Goal: Task Accomplishment & Management: Manage account settings

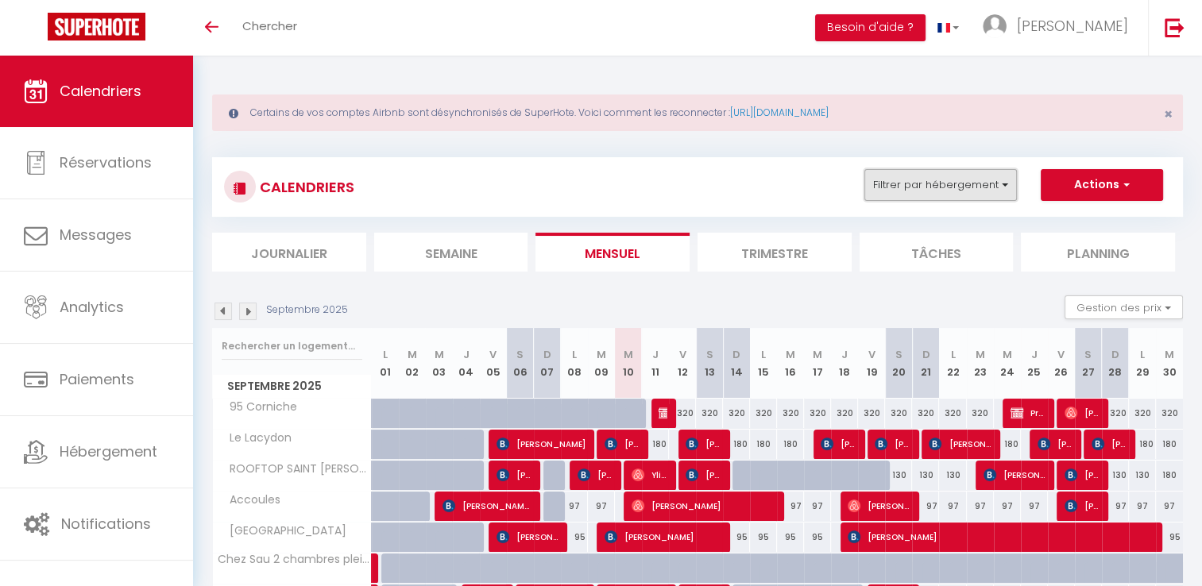
click at [936, 180] on button "Filtrer par hébergement" at bounding box center [940, 185] width 152 height 32
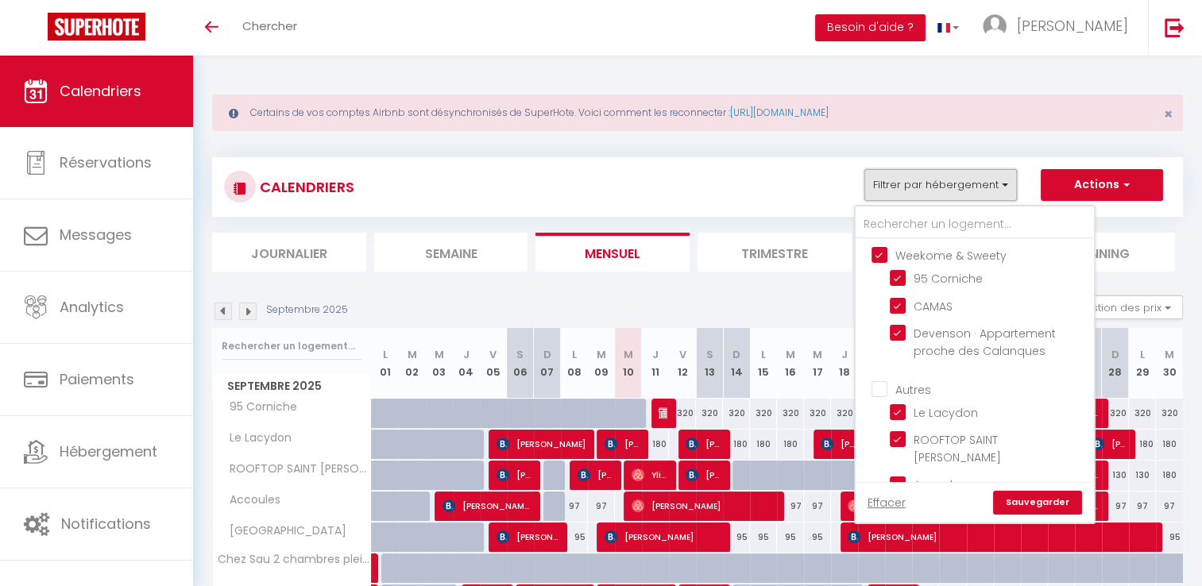
scroll to position [318, 0]
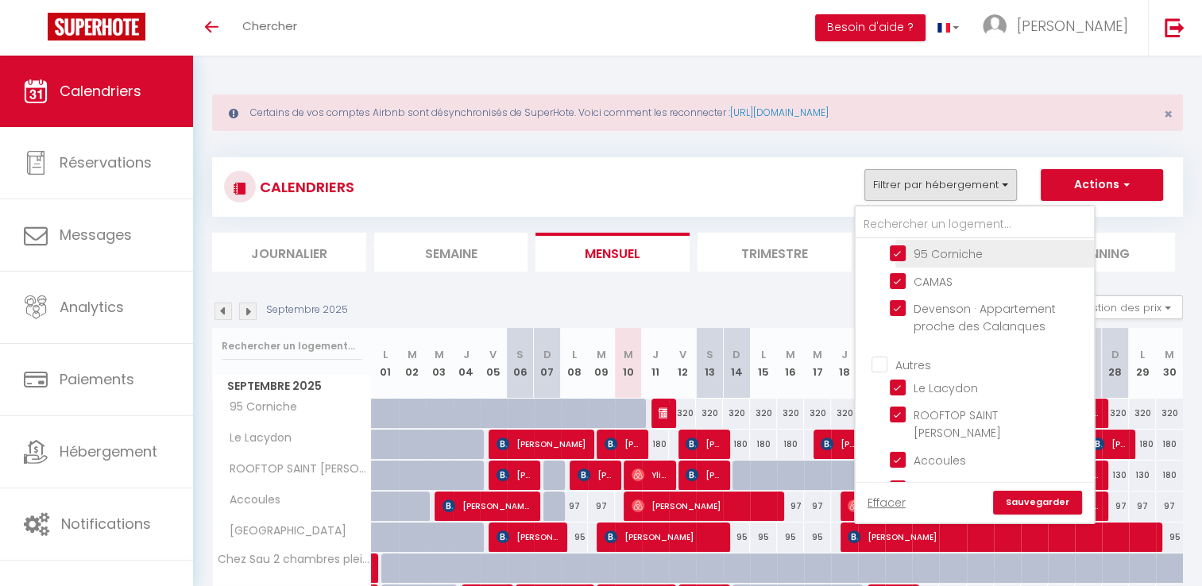
click at [897, 260] on input "95 Corniche" at bounding box center [989, 253] width 199 height 16
checkbox input "false"
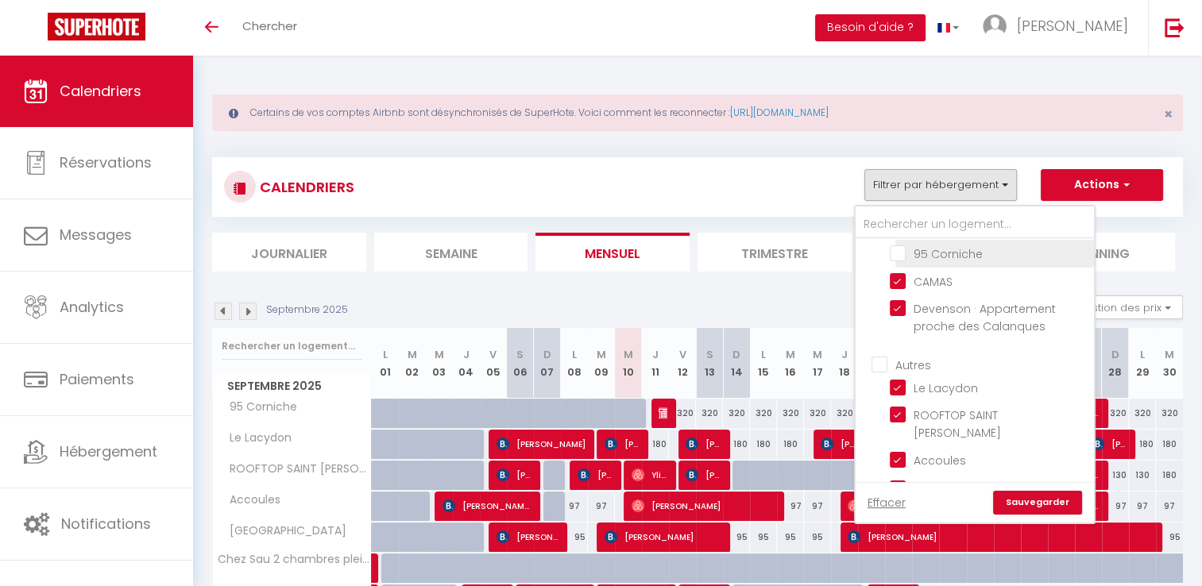
checkbox input "false"
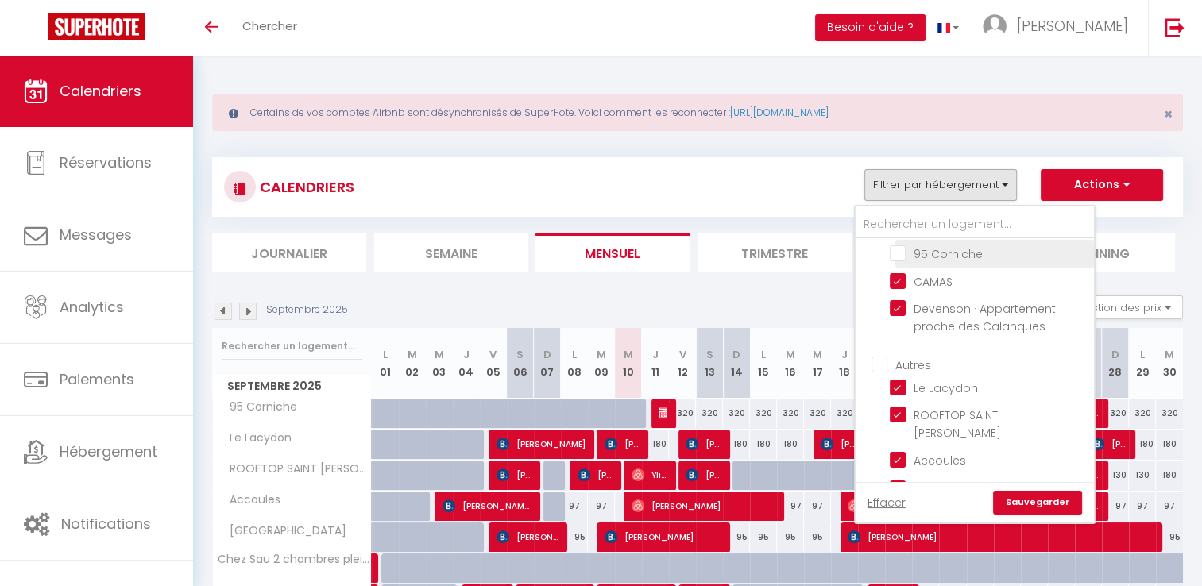
checkbox input "false"
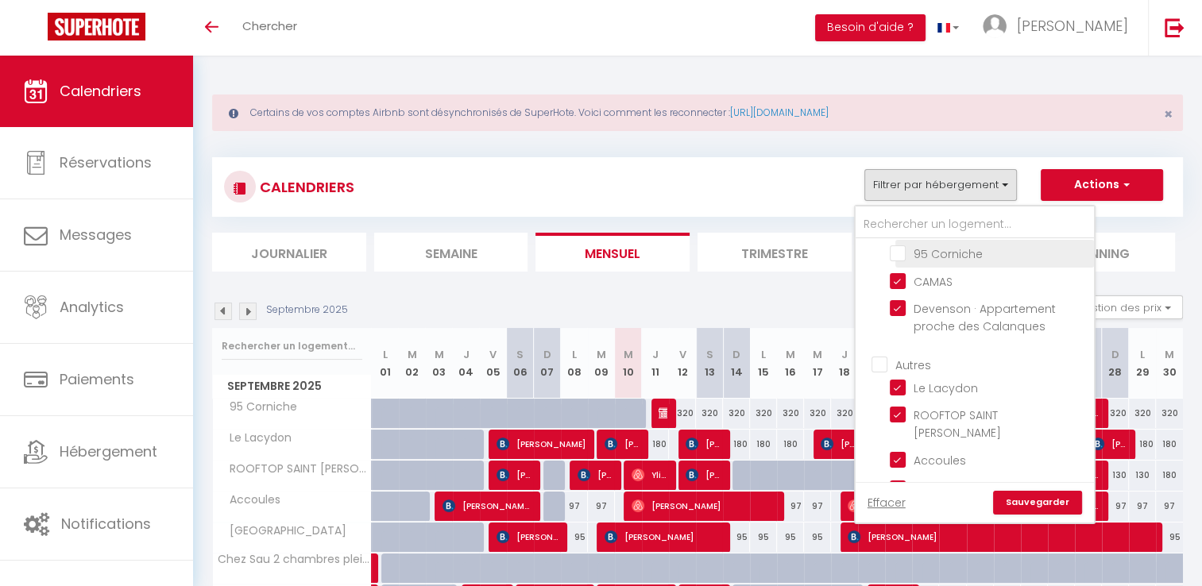
checkbox input "false"
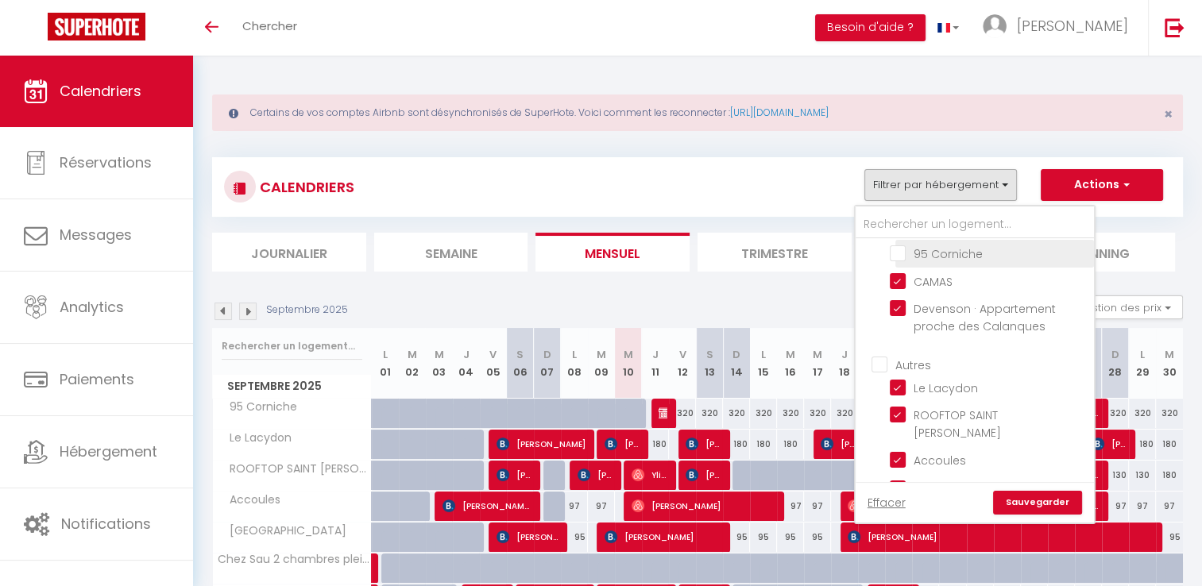
checkbox input "false"
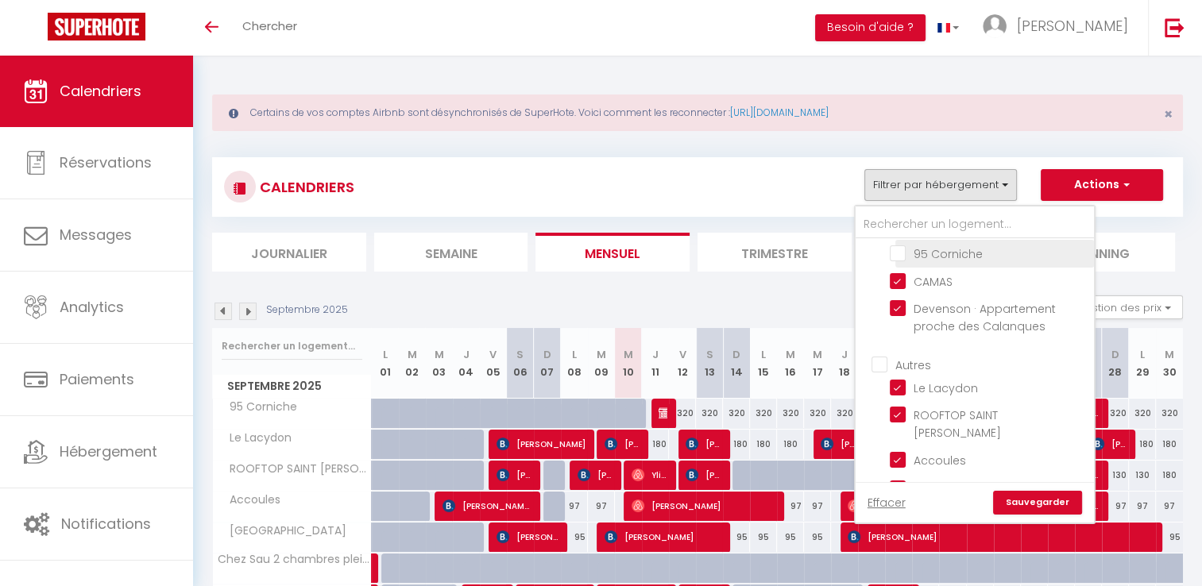
checkbox input "false"
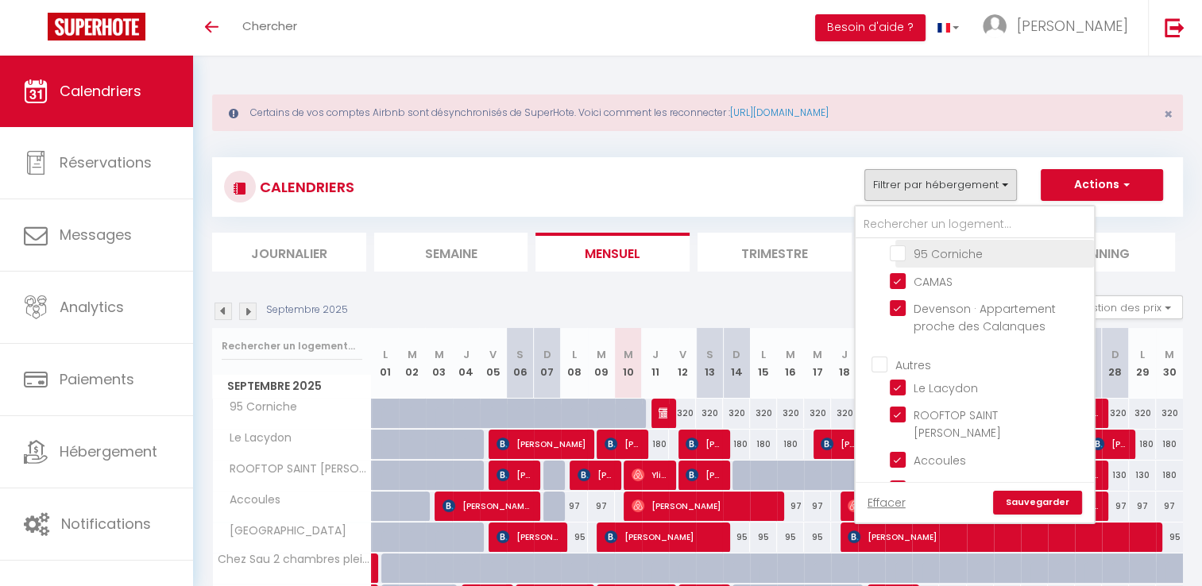
checkbox input "false"
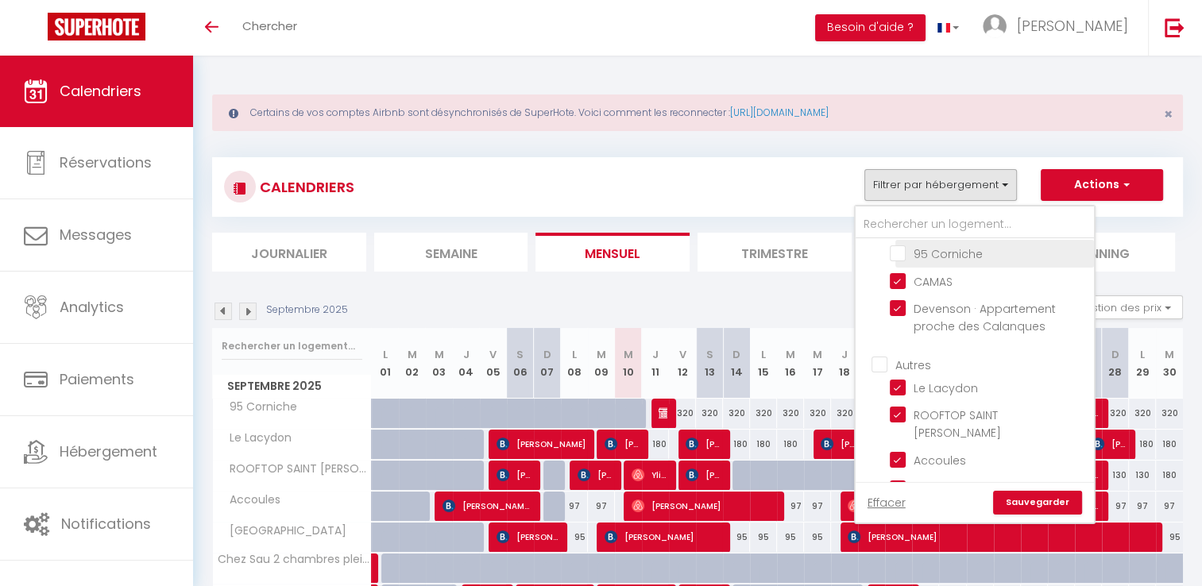
checkbox input "false"
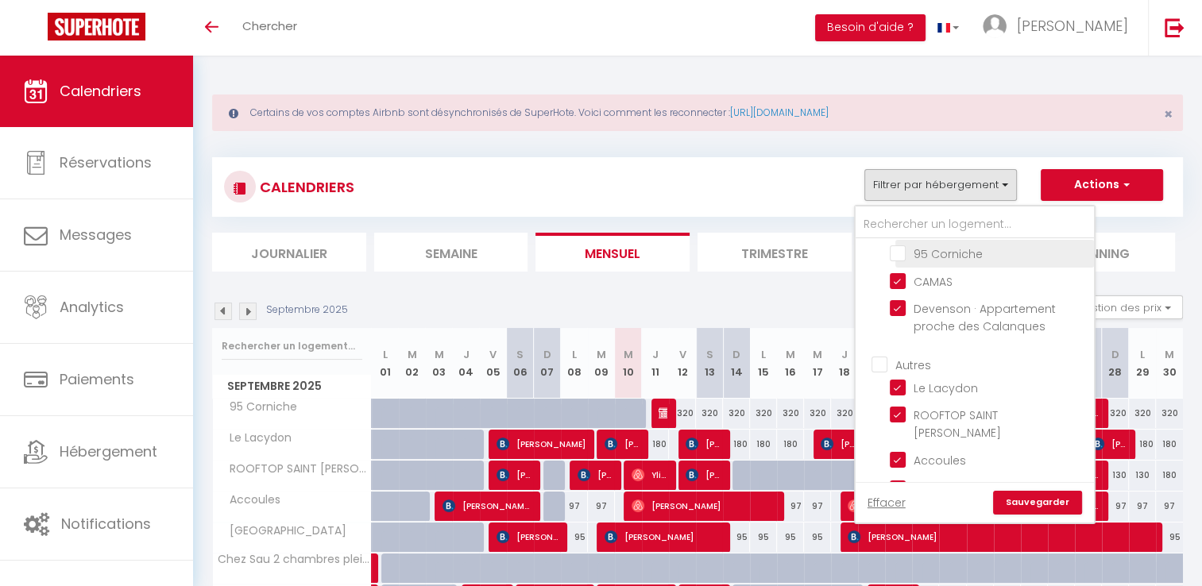
checkbox input "false"
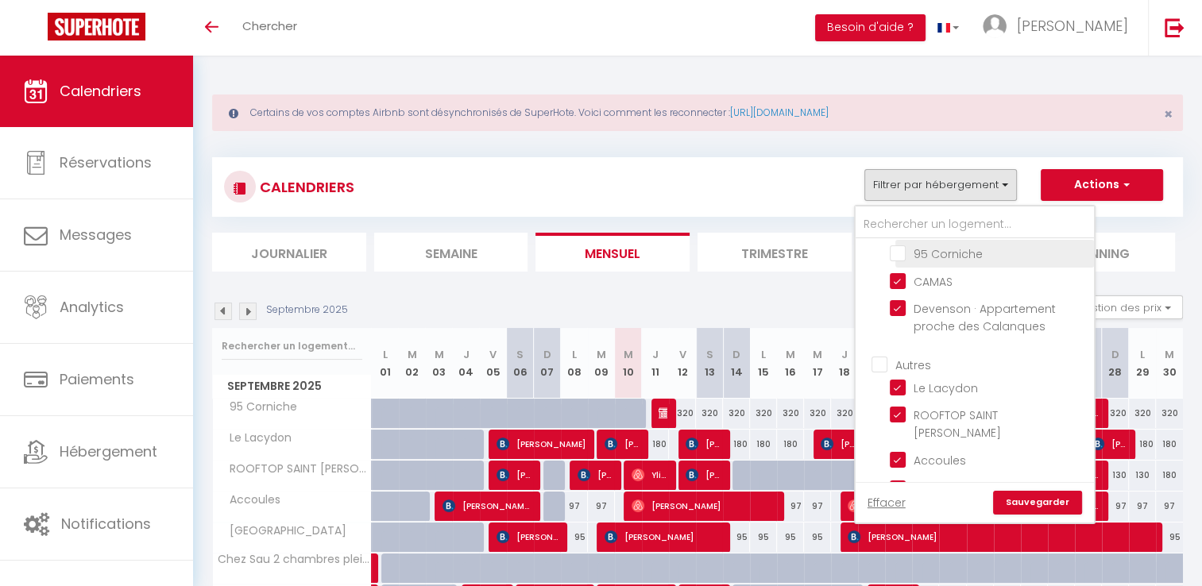
checkbox input "false"
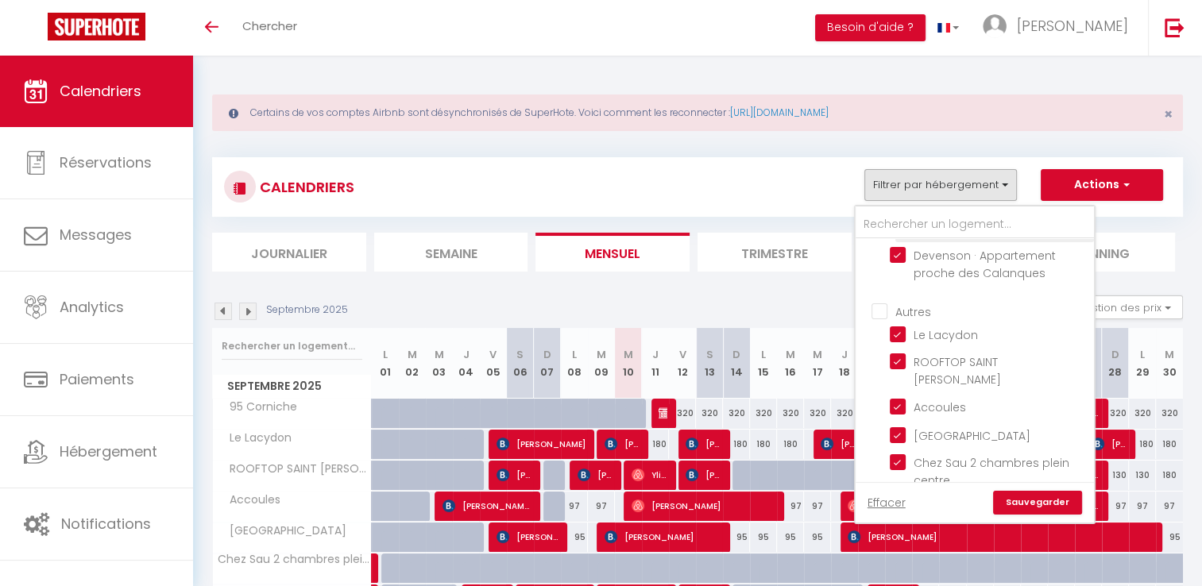
scroll to position [397, 0]
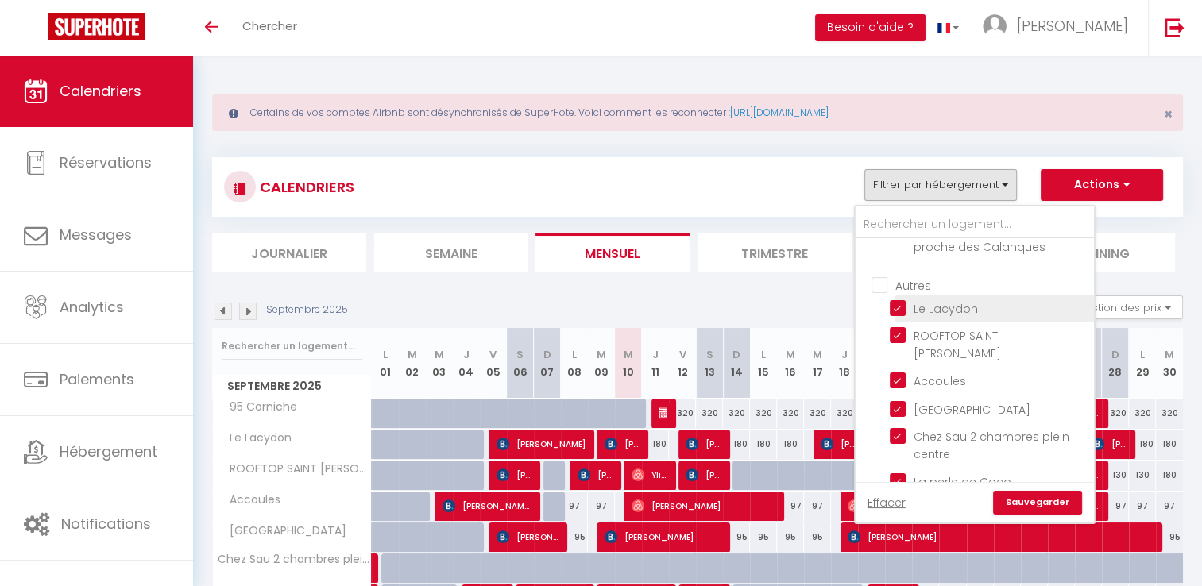
click at [901, 315] on input "Le Lacydon" at bounding box center [989, 307] width 199 height 16
checkbox input "false"
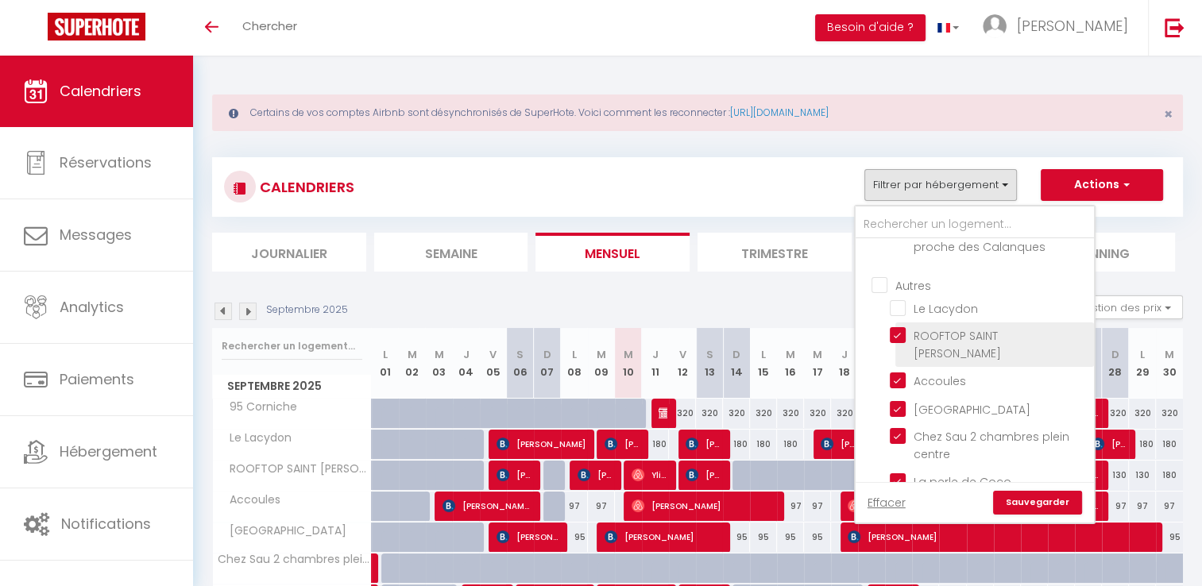
click at [896, 342] on input "ROOFTOP SAINT [PERSON_NAME]" at bounding box center [989, 335] width 199 height 16
checkbox input "false"
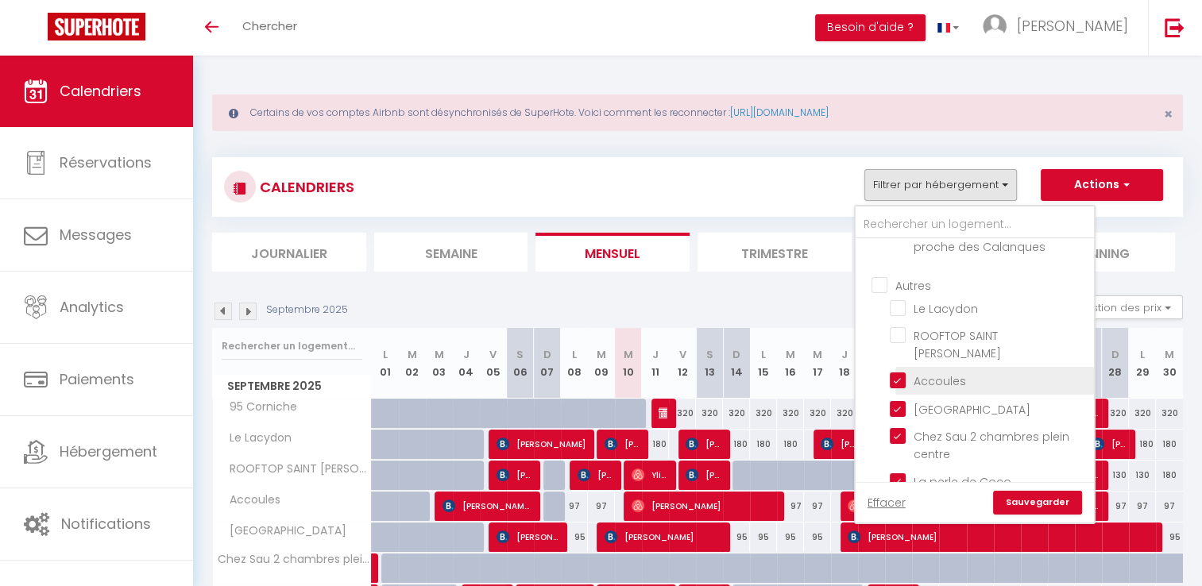
click at [907, 383] on label "Accoules" at bounding box center [935, 380] width 60 height 17
click at [907, 383] on input "Accoules" at bounding box center [989, 380] width 199 height 16
checkbox input "false"
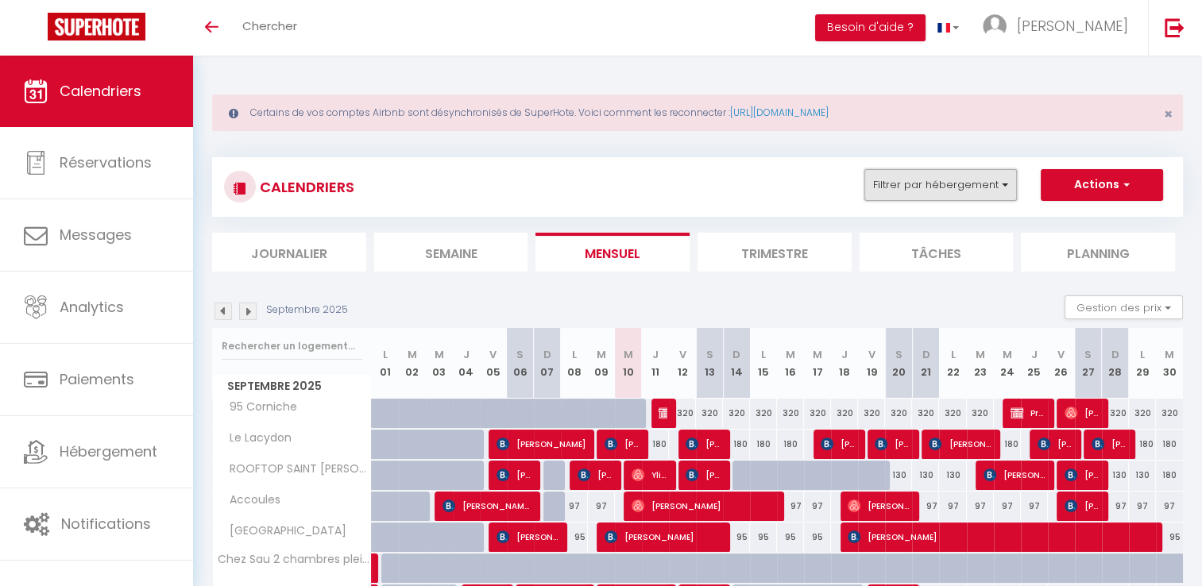
click at [971, 193] on button "Filtrer par hébergement" at bounding box center [940, 185] width 152 height 32
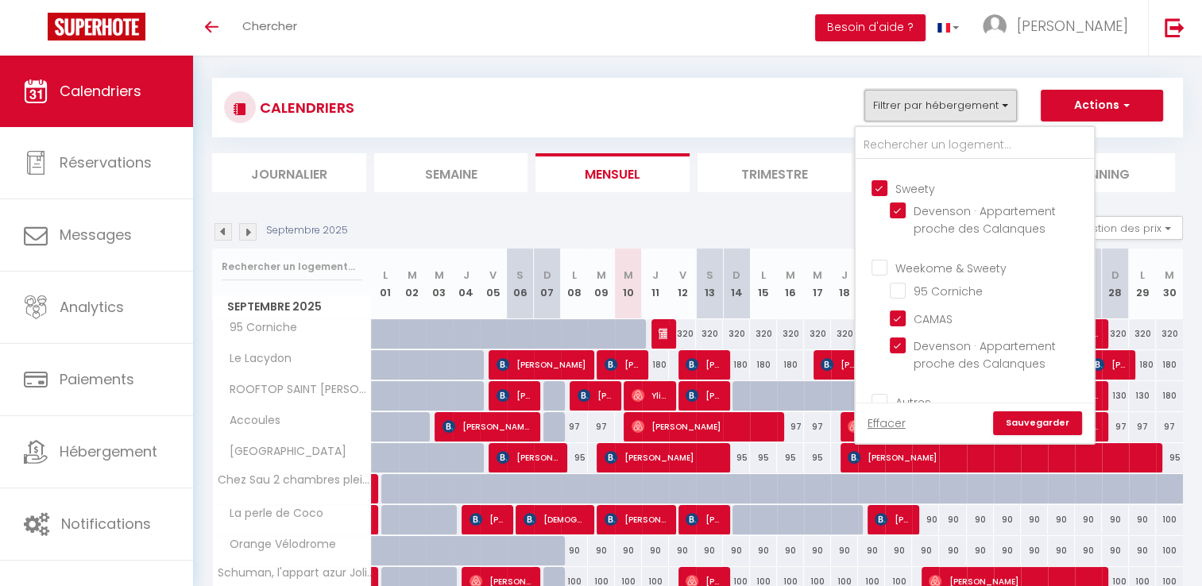
scroll to position [0, 0]
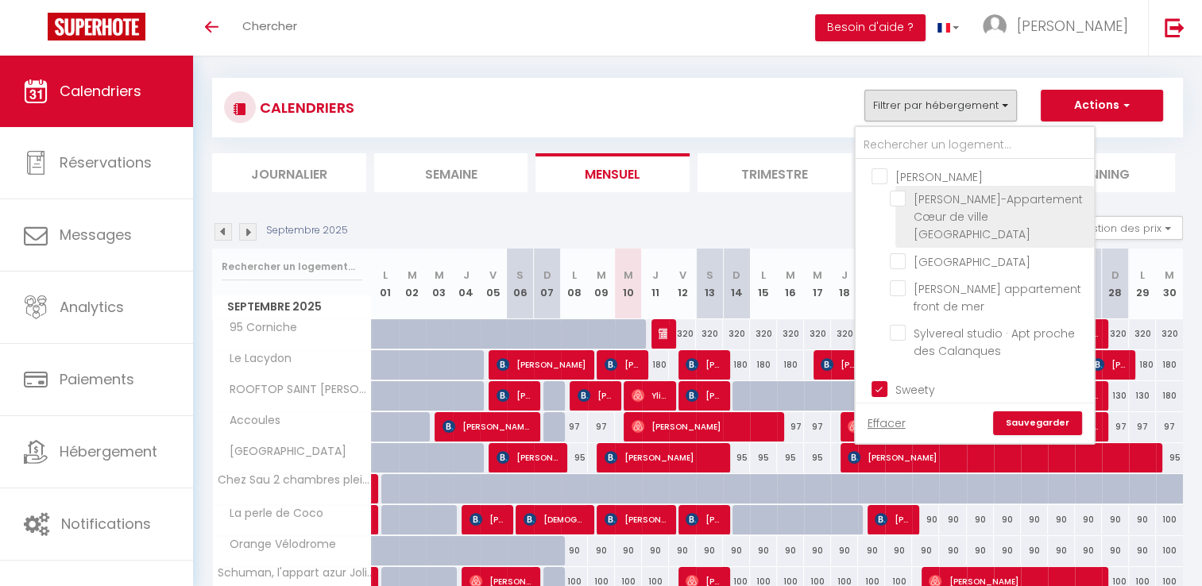
click at [902, 199] on input "[PERSON_NAME]-Appartement Cœur de ville [GEOGRAPHIC_DATA]" at bounding box center [989, 199] width 199 height 16
checkbox input "true"
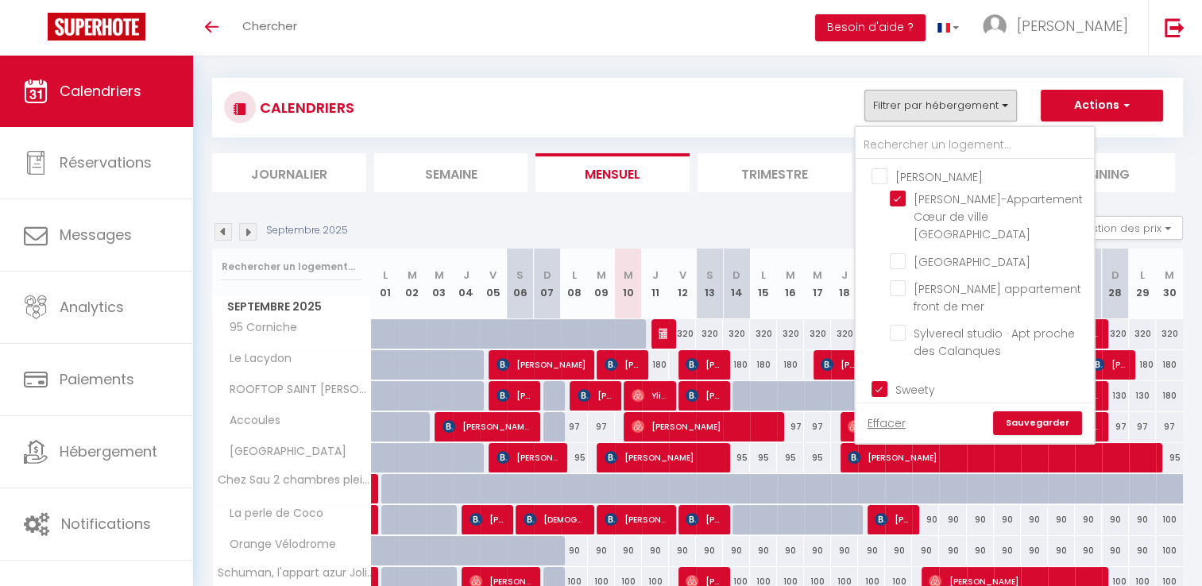
checkbox input "false"
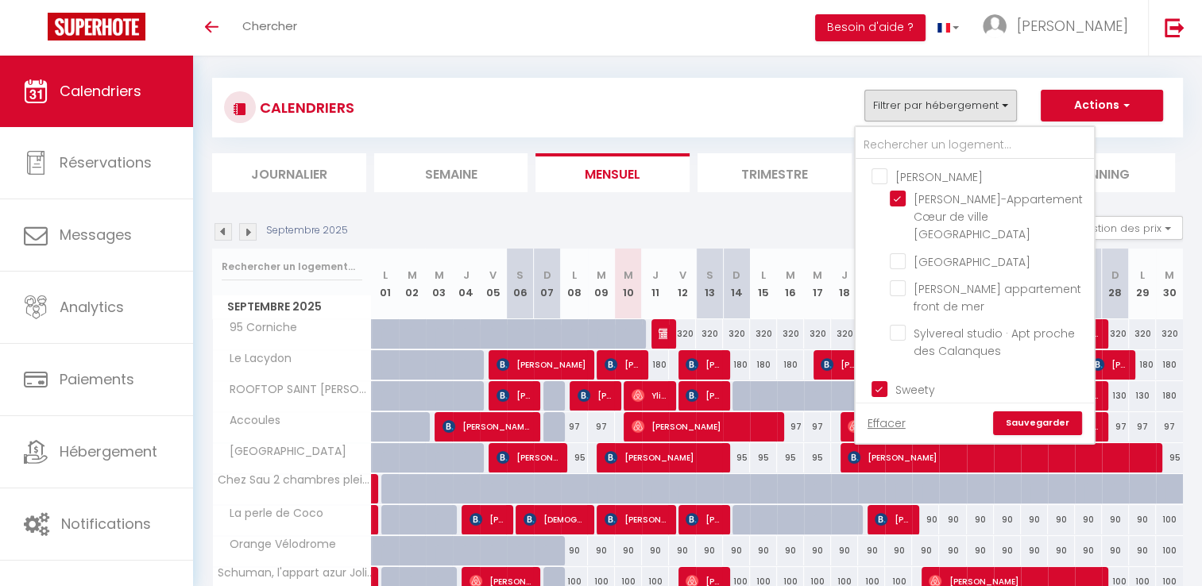
checkbox input "false"
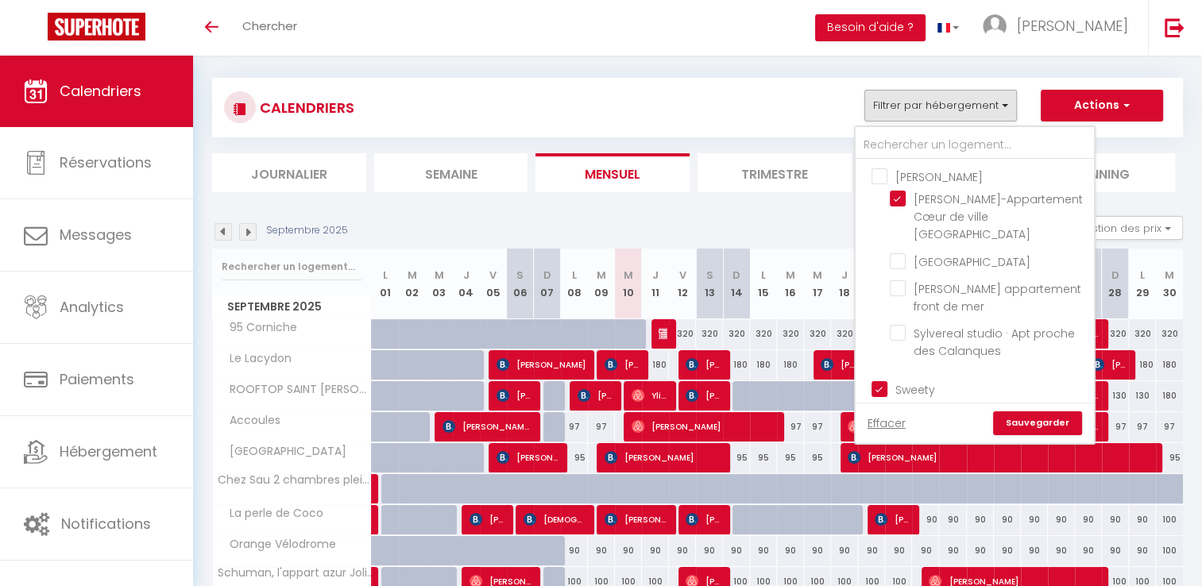
checkbox input "false"
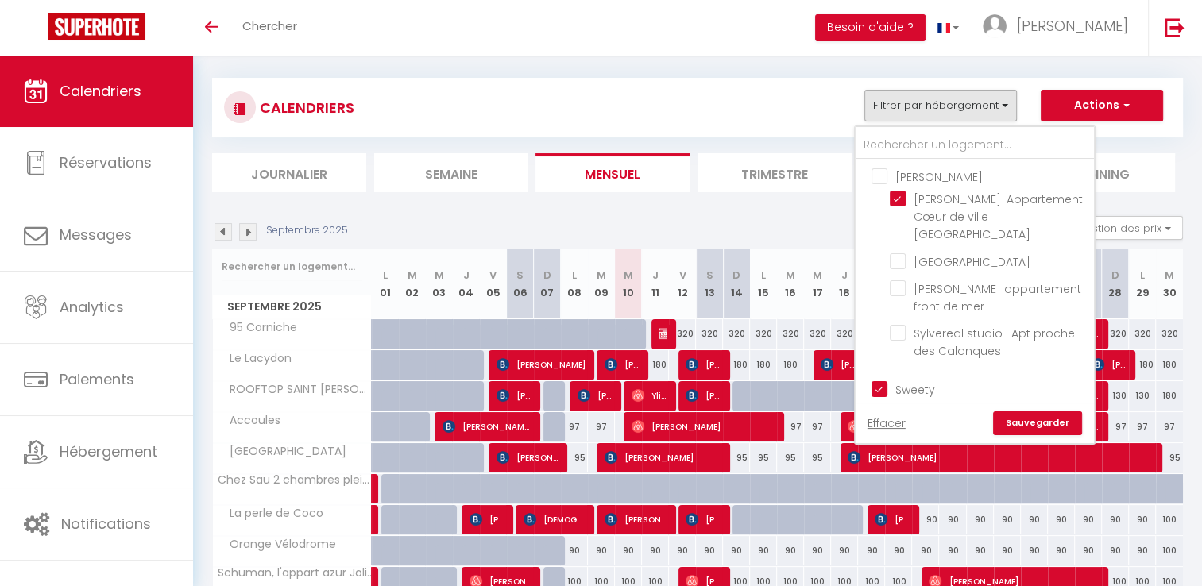
checkbox input "false"
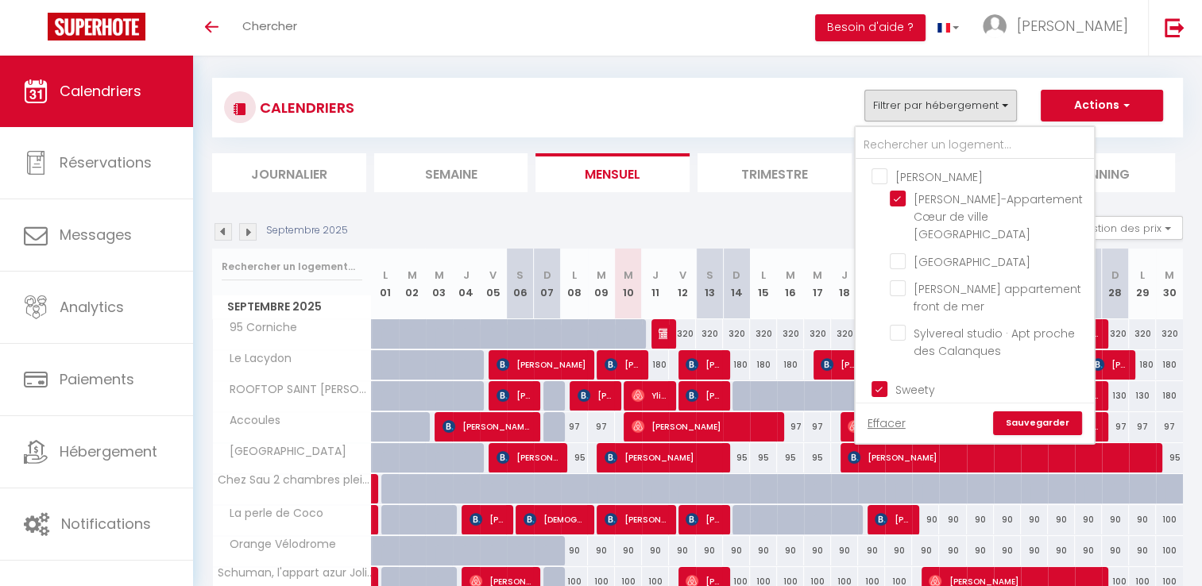
checkbox input "false"
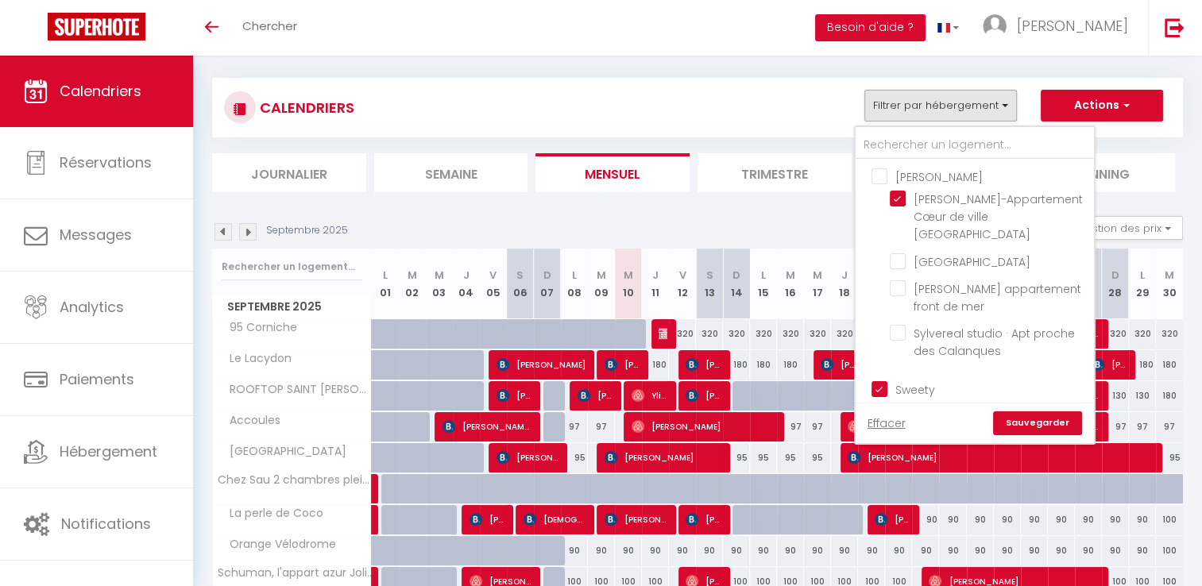
checkbox input "false"
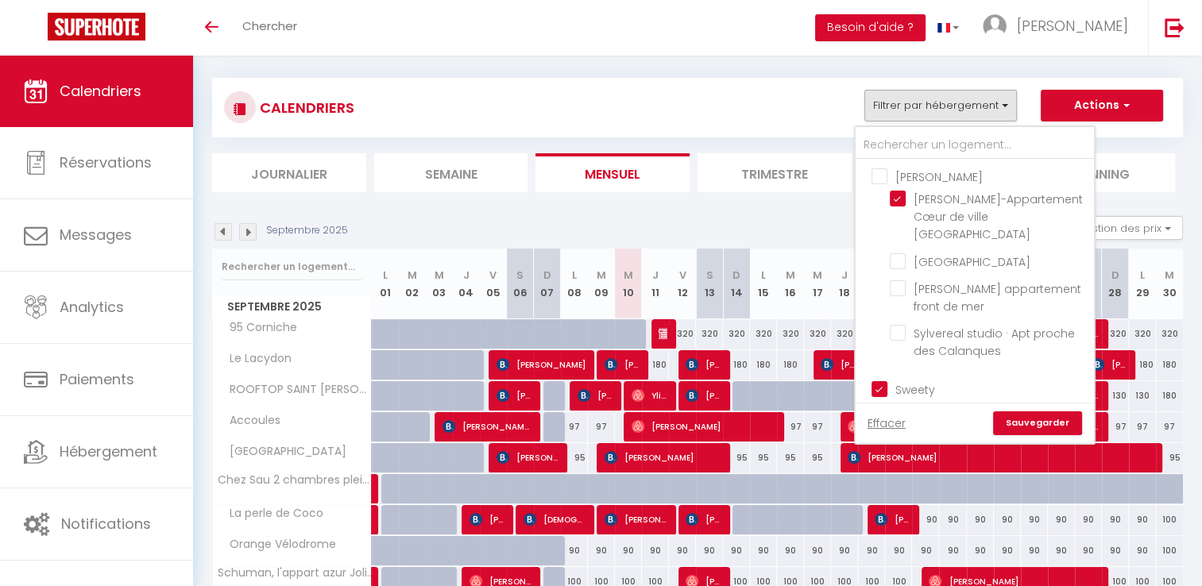
checkbox input "false"
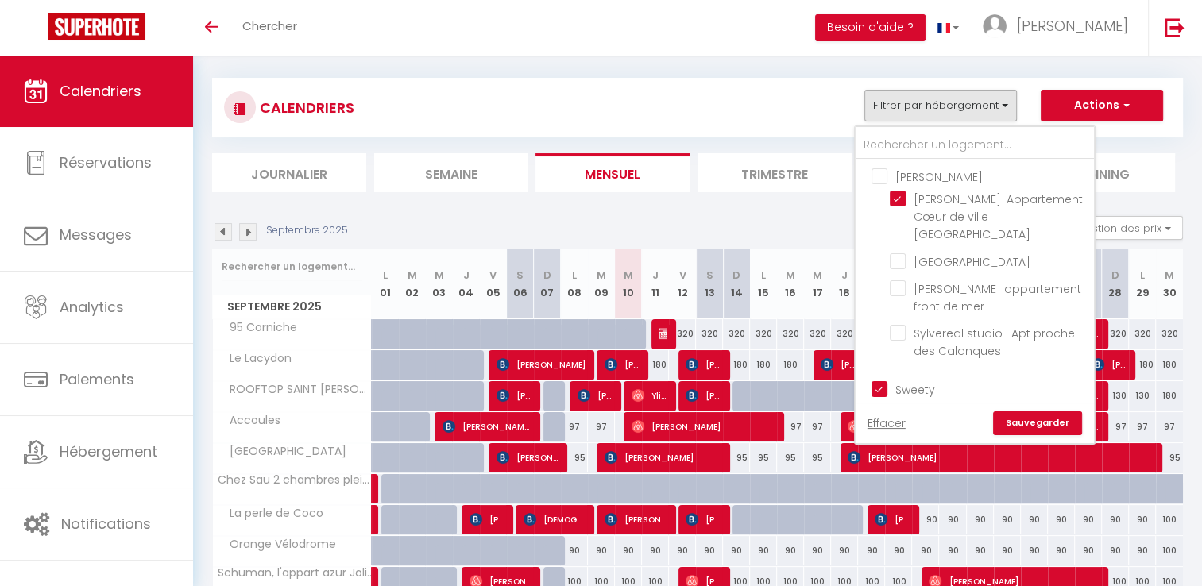
checkbox input "false"
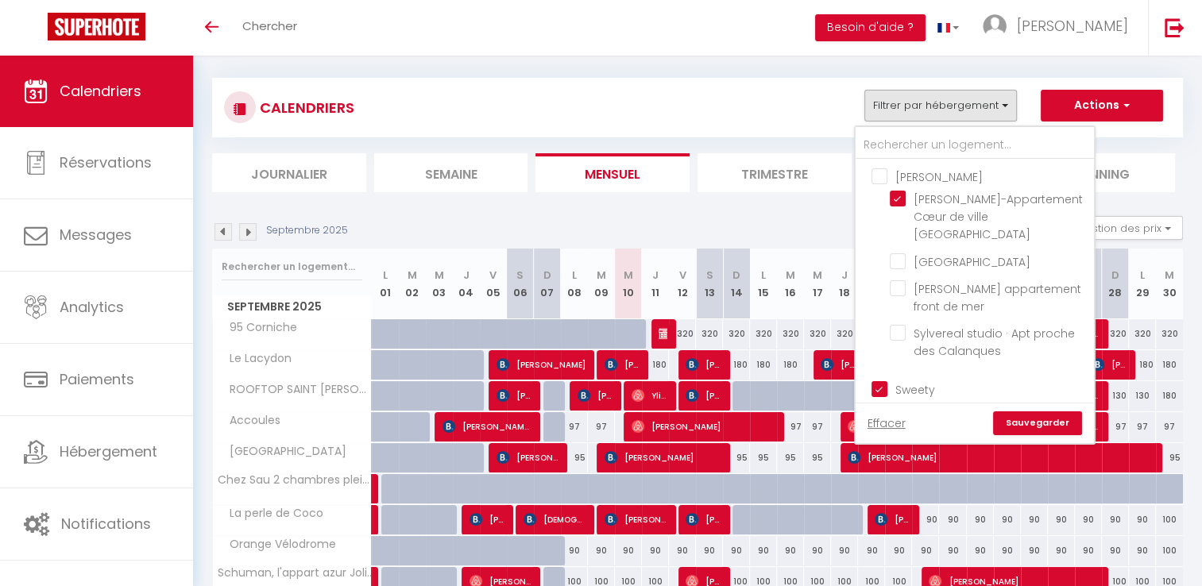
checkbox input "false"
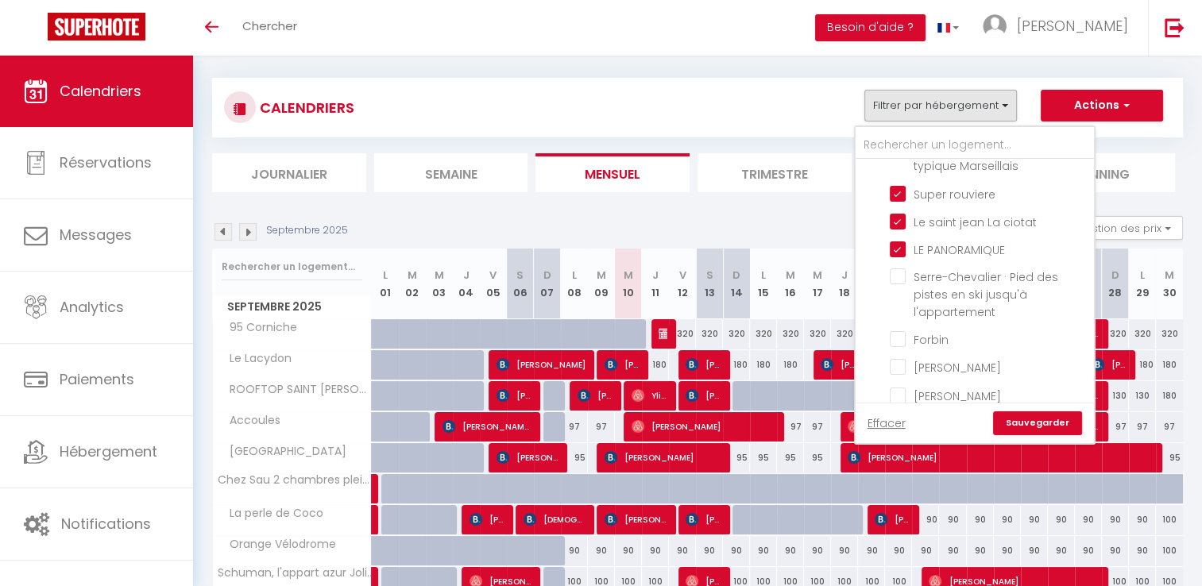
scroll to position [1032, 0]
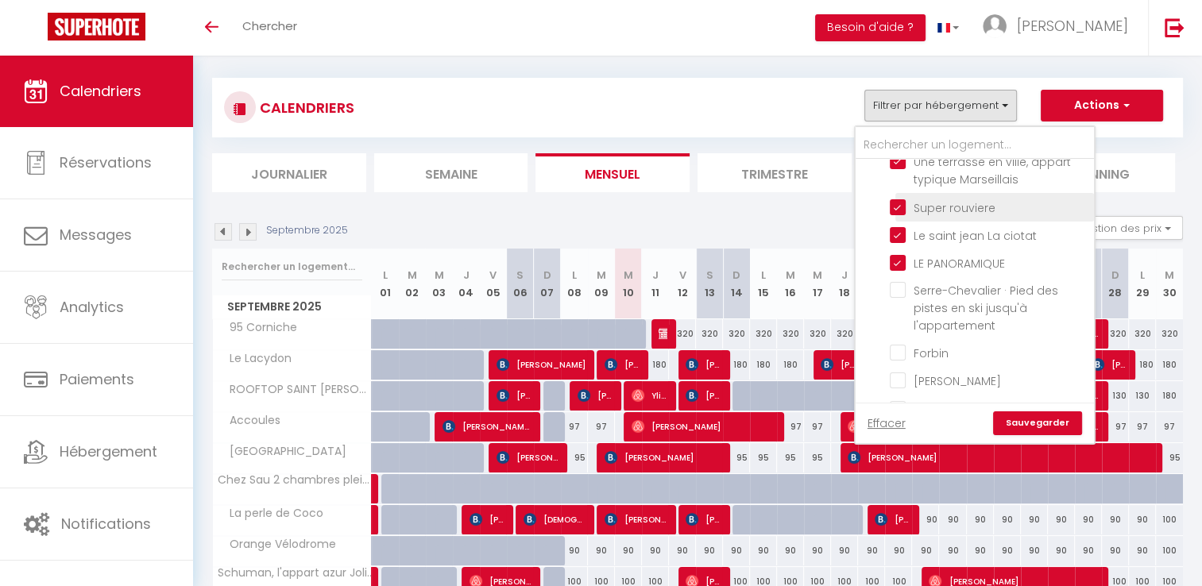
click at [901, 198] on input "Super rouviere" at bounding box center [989, 206] width 199 height 16
checkbox input "false"
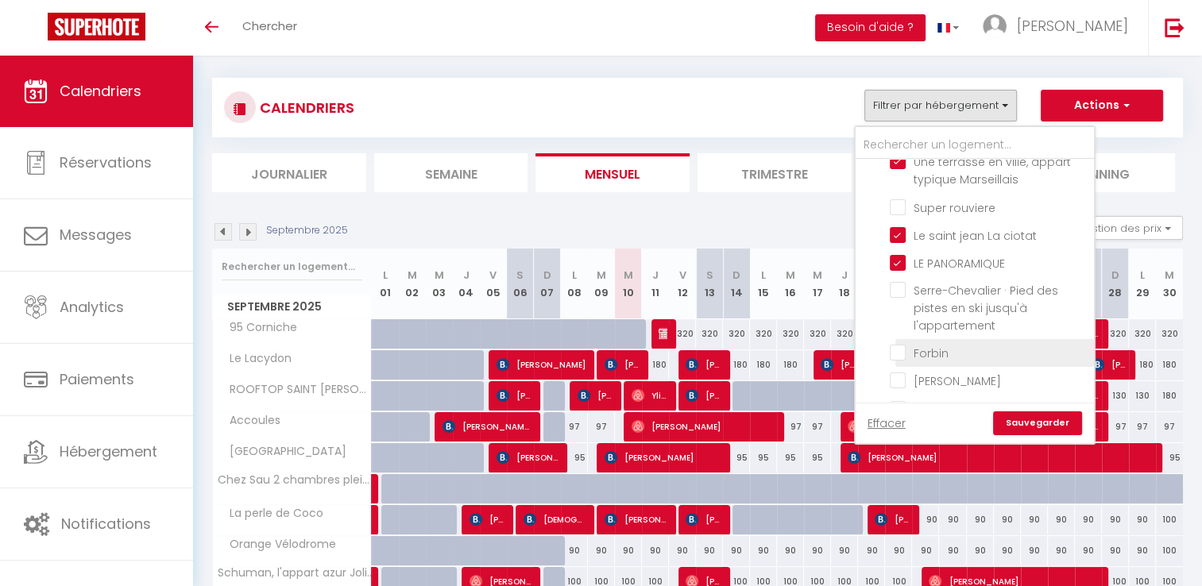
checkbox input "false"
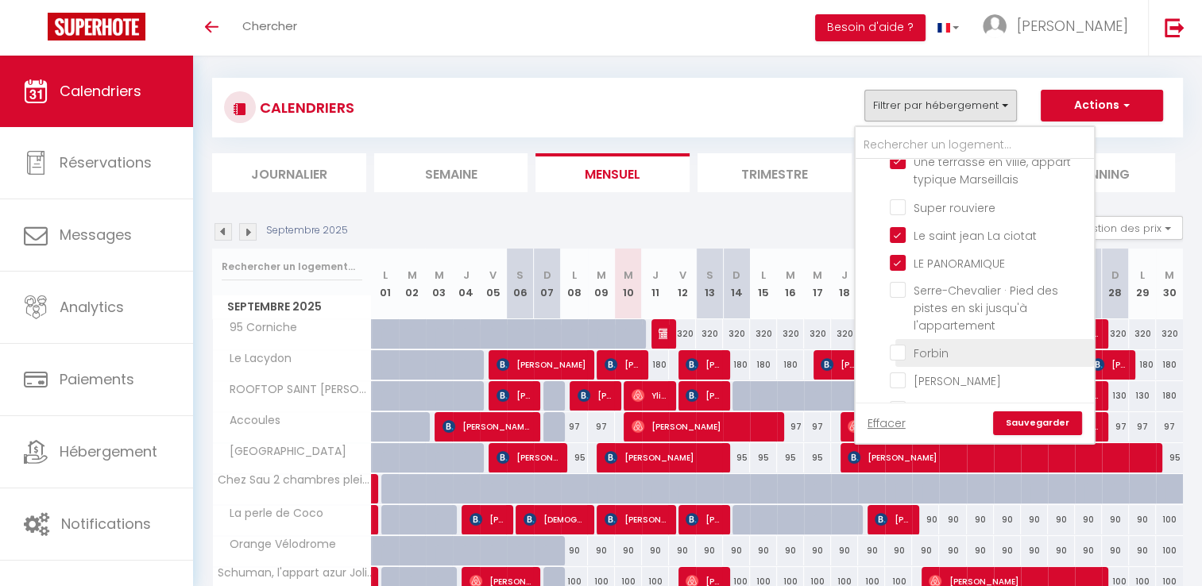
checkbox input "false"
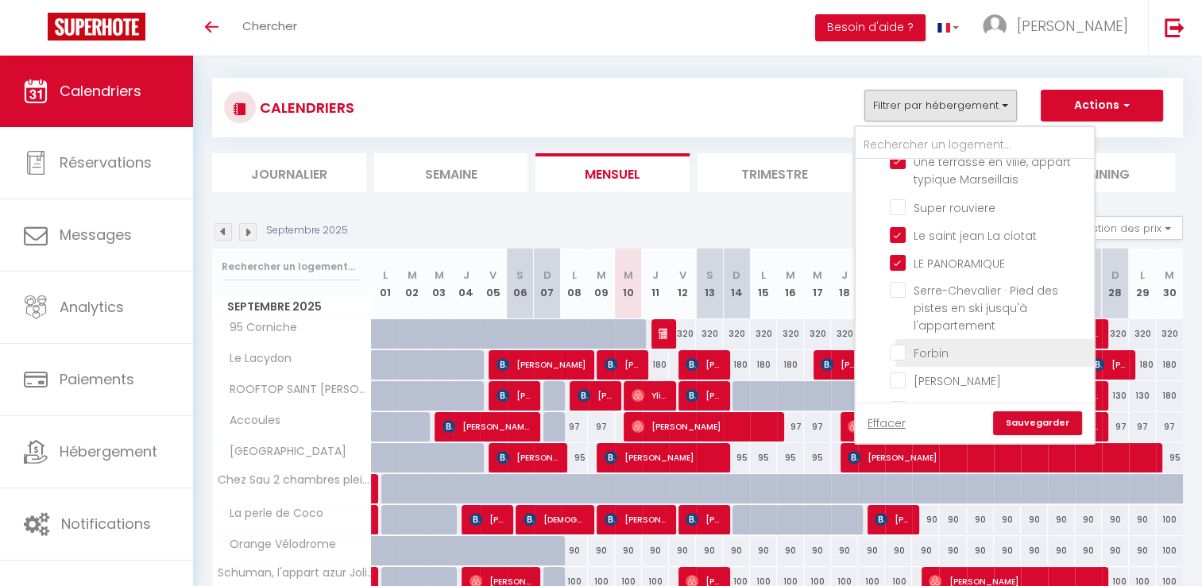
checkbox input "false"
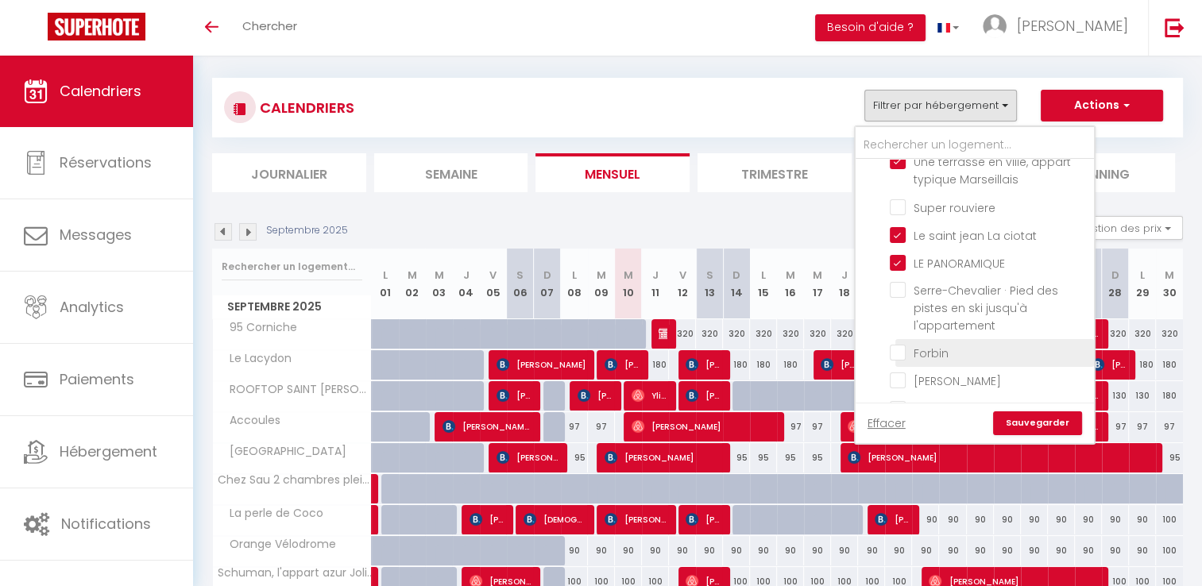
checkbox input "false"
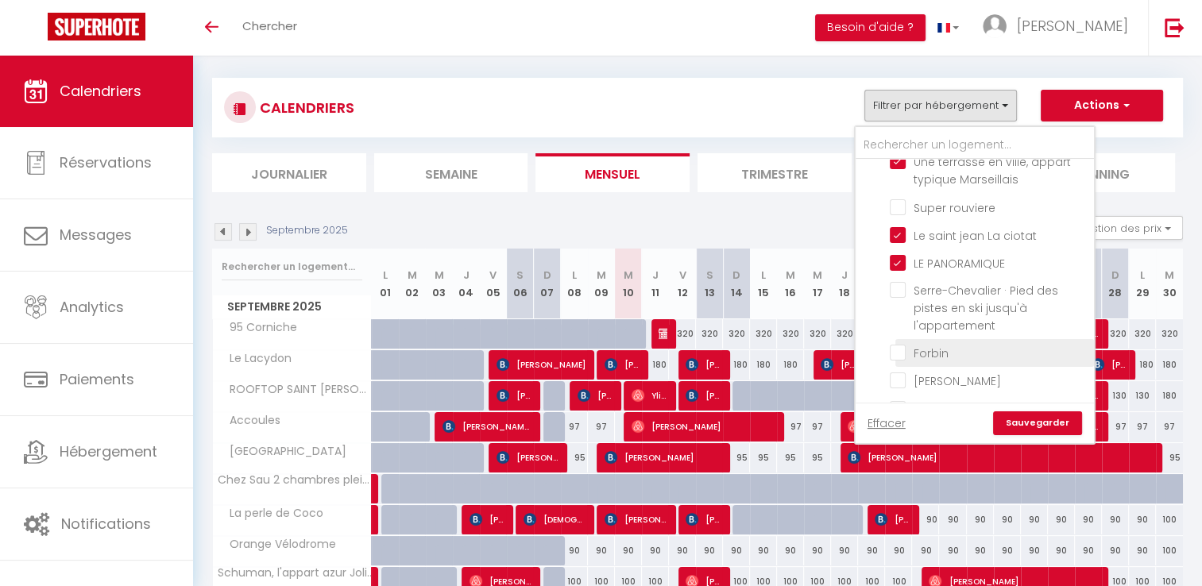
checkbox input "false"
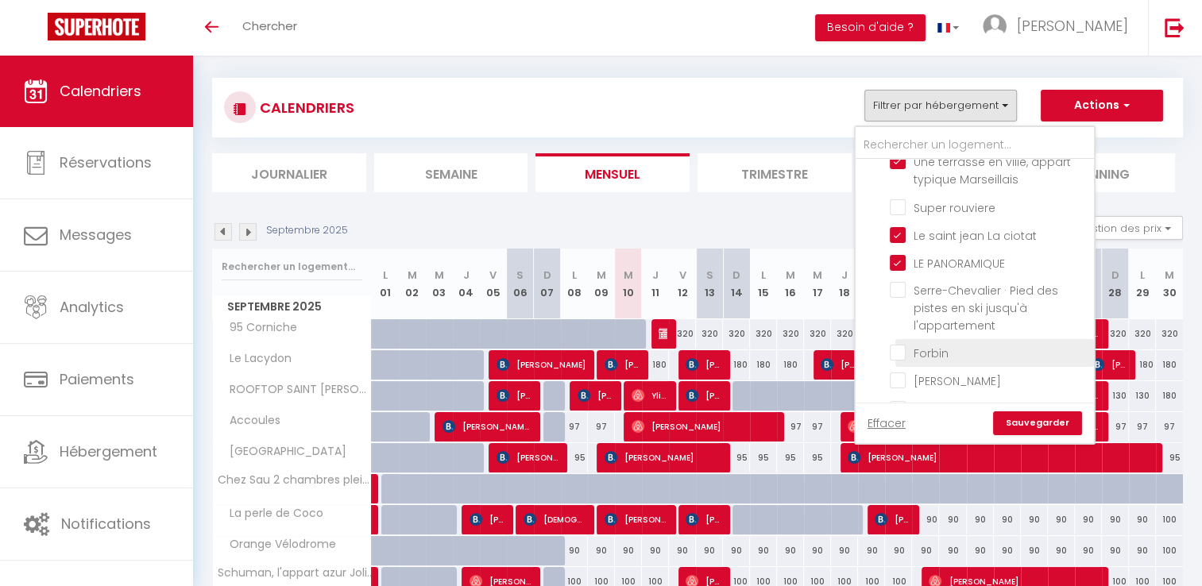
checkbox input "false"
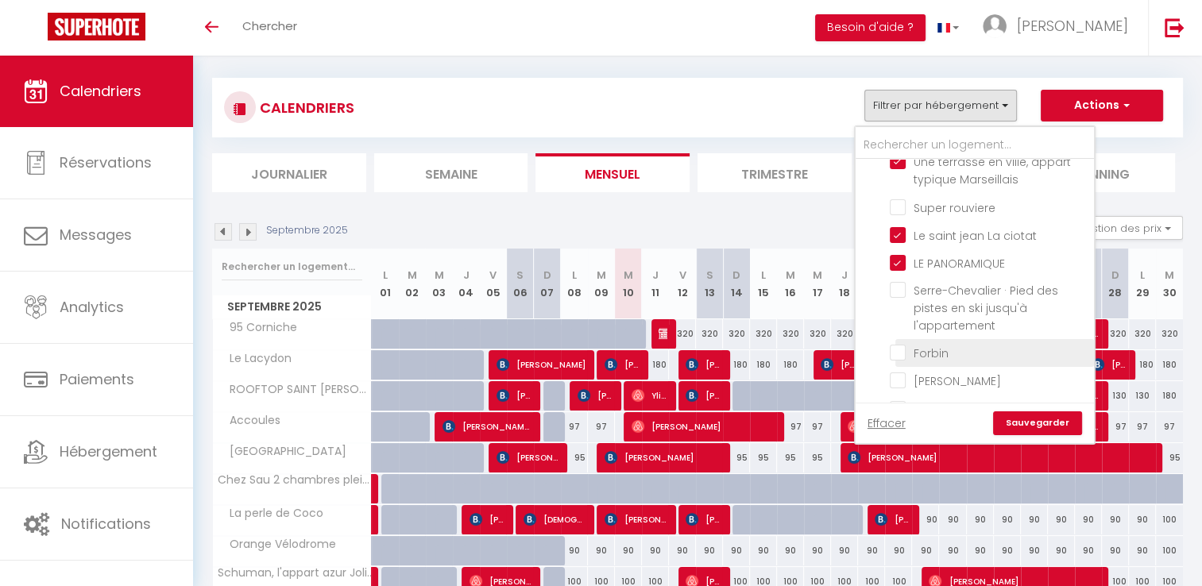
checkbox input "false"
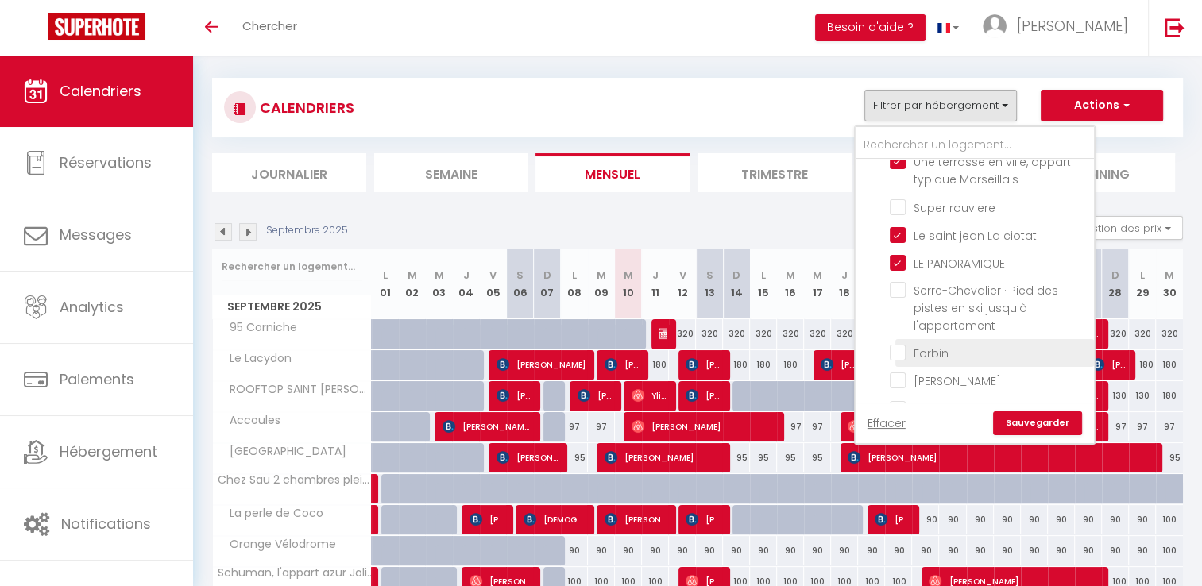
checkbox input "false"
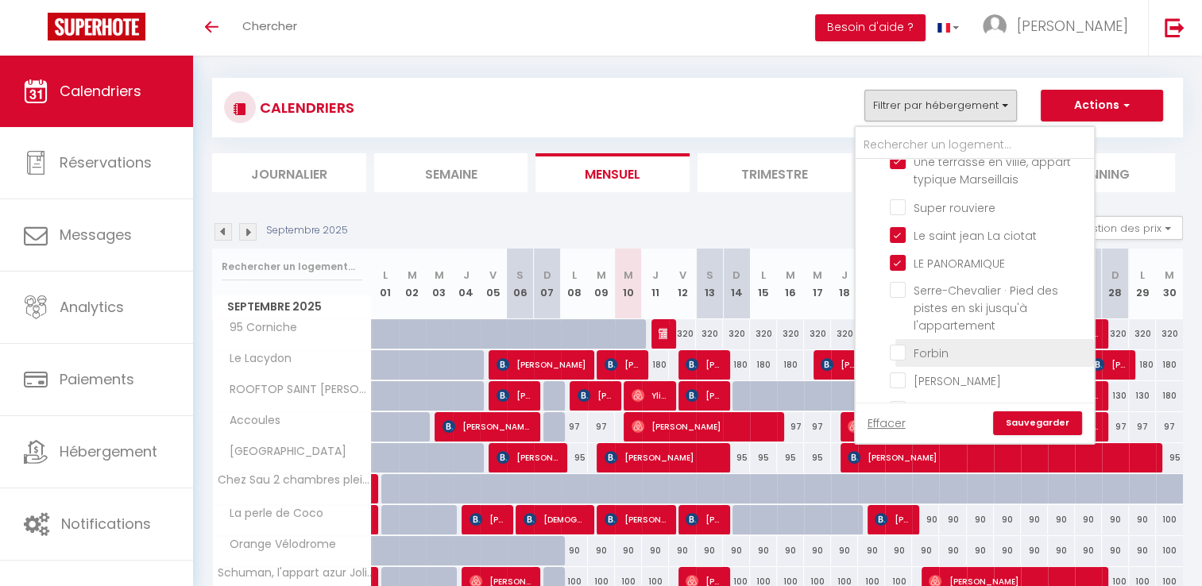
checkbox input "false"
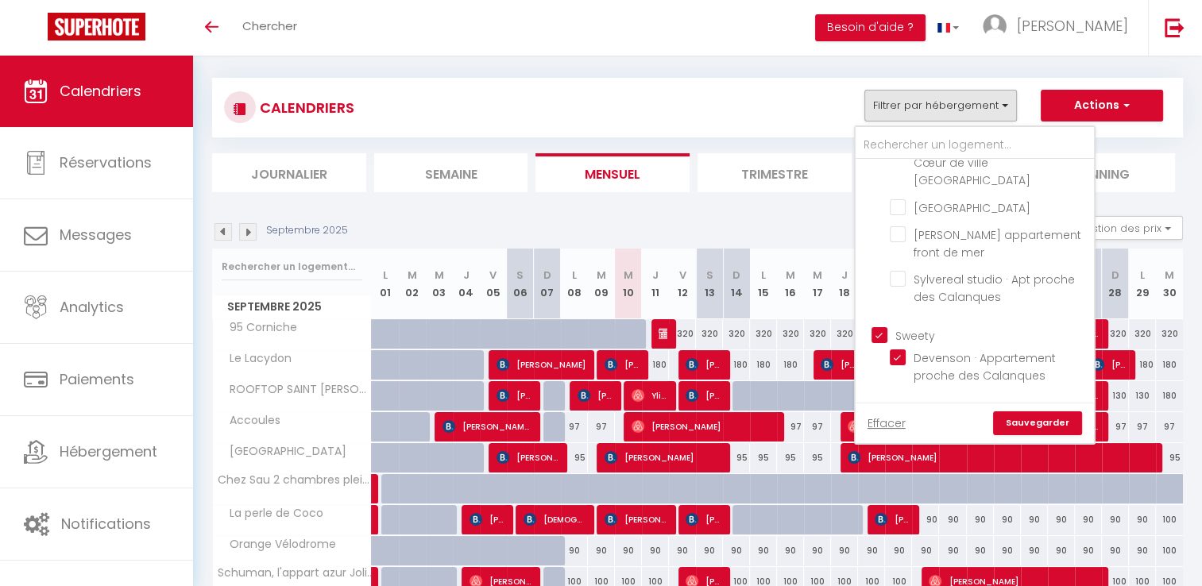
scroll to position [0, 0]
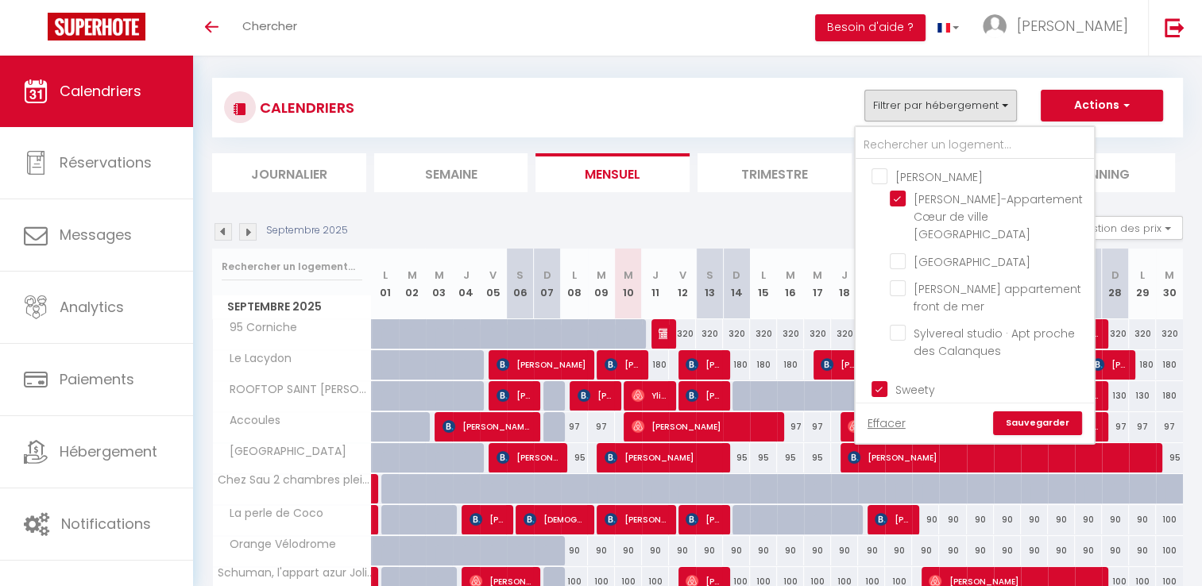
click at [1063, 427] on link "Sauvegarder" at bounding box center [1037, 423] width 89 height 24
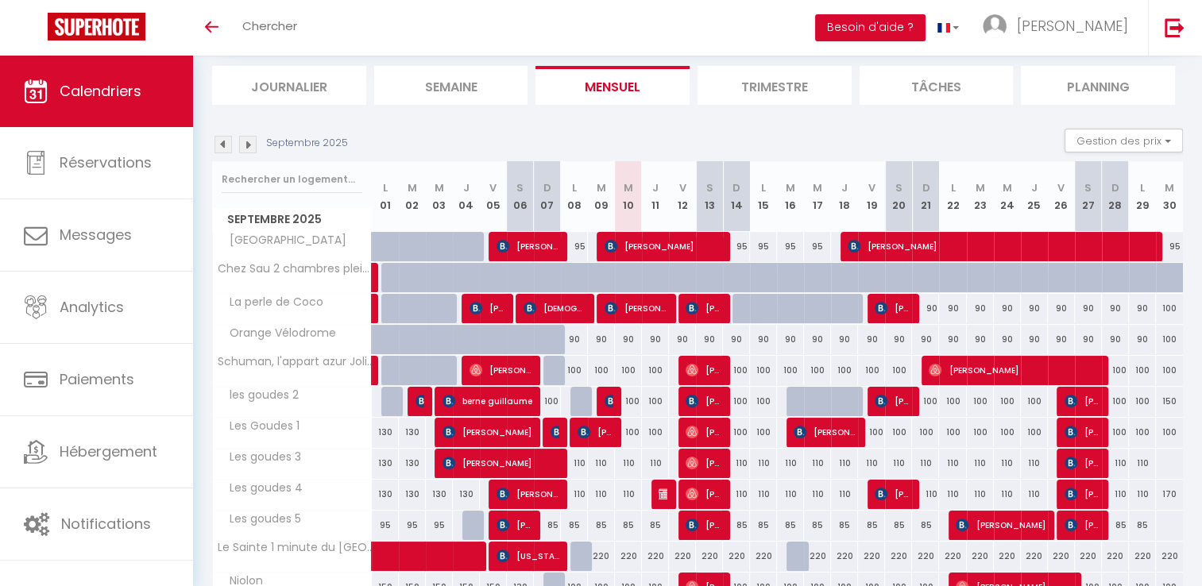
scroll to position [79, 0]
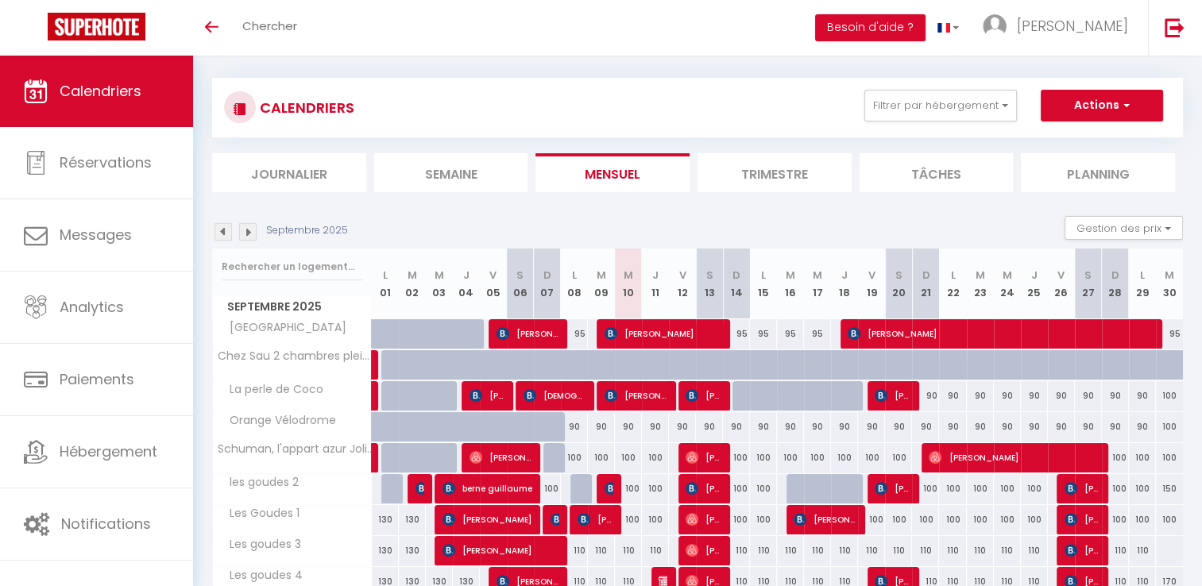
click at [222, 229] on img at bounding box center [222, 231] width 17 height 17
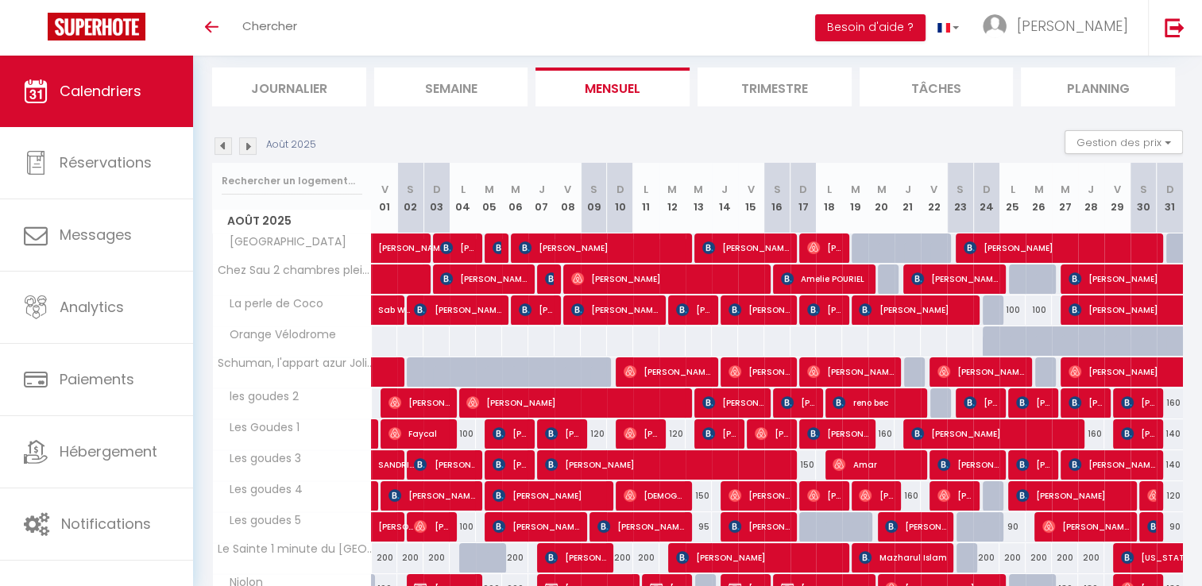
scroll to position [238, 0]
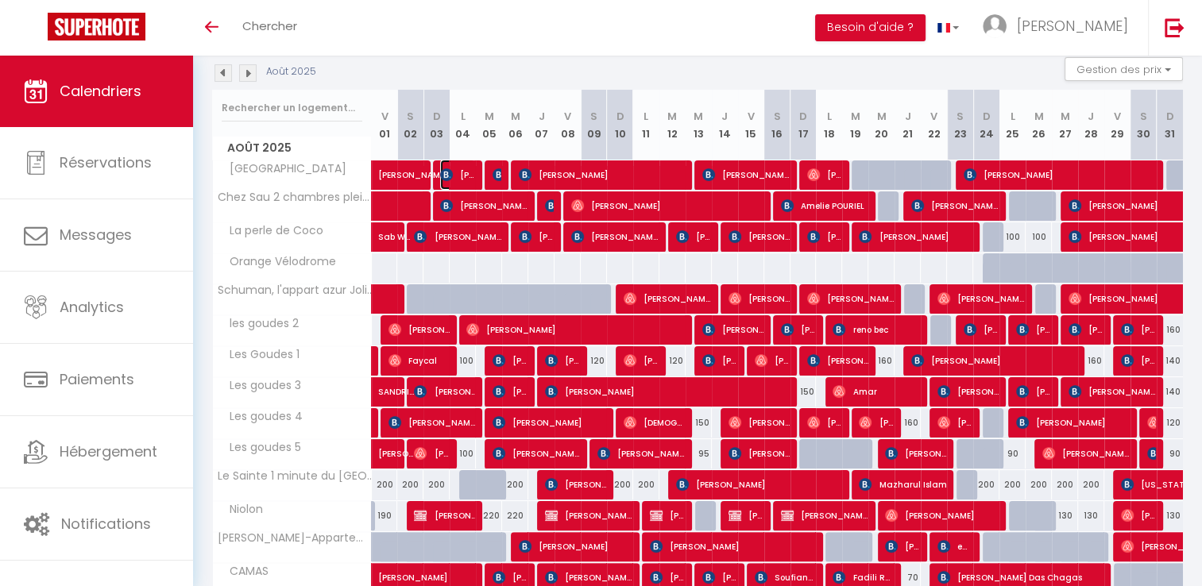
click at [452, 179] on img at bounding box center [446, 174] width 13 height 13
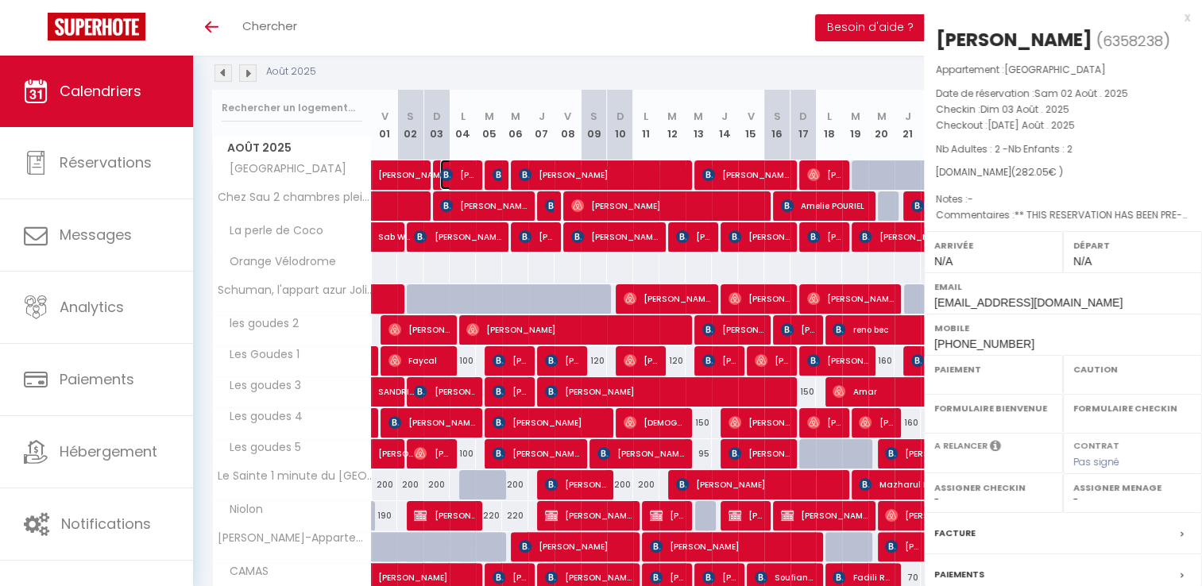
select select "OK"
select select "KO"
select select "0"
select select "1"
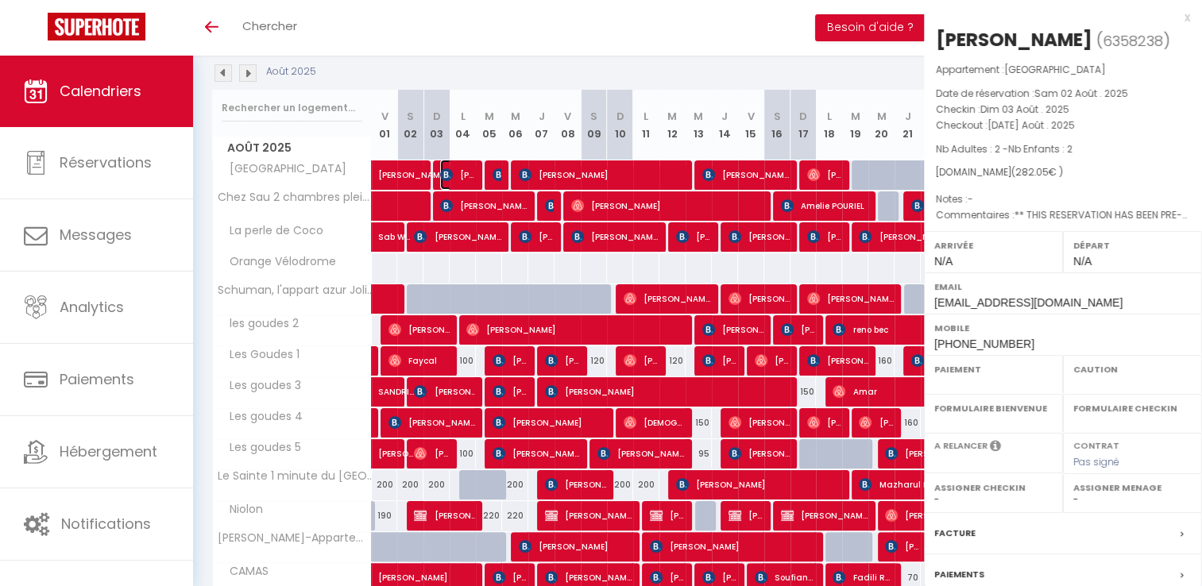
select select
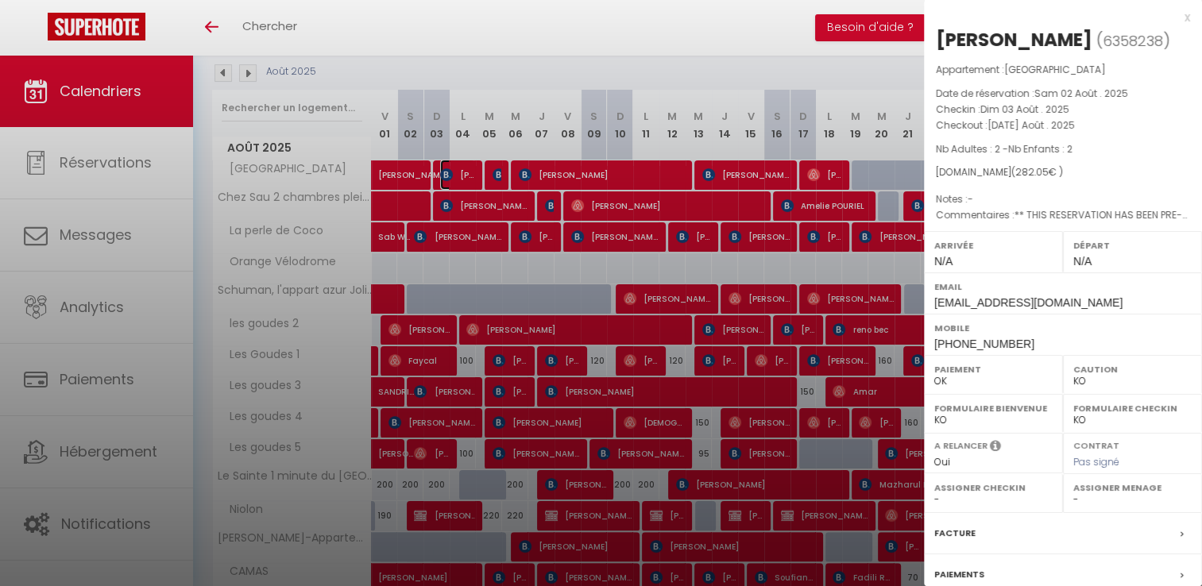
select select "15713"
